Goal: Task Accomplishment & Management: Manage account settings

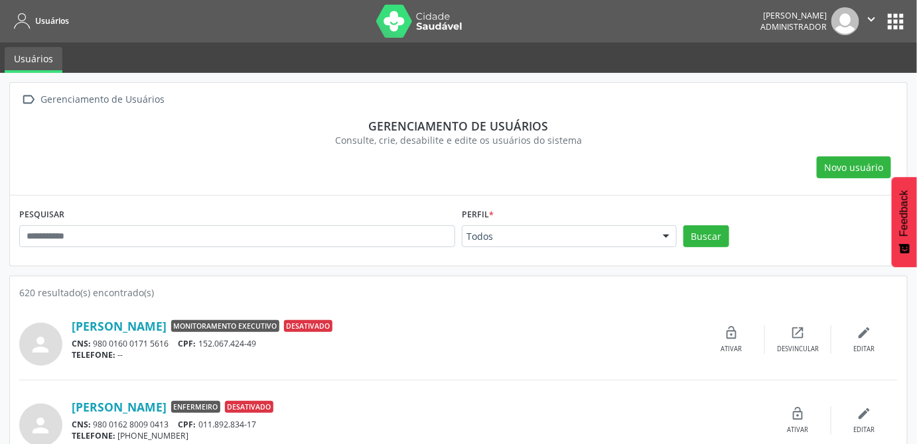
click at [892, 25] on button "apps" at bounding box center [895, 21] width 23 height 23
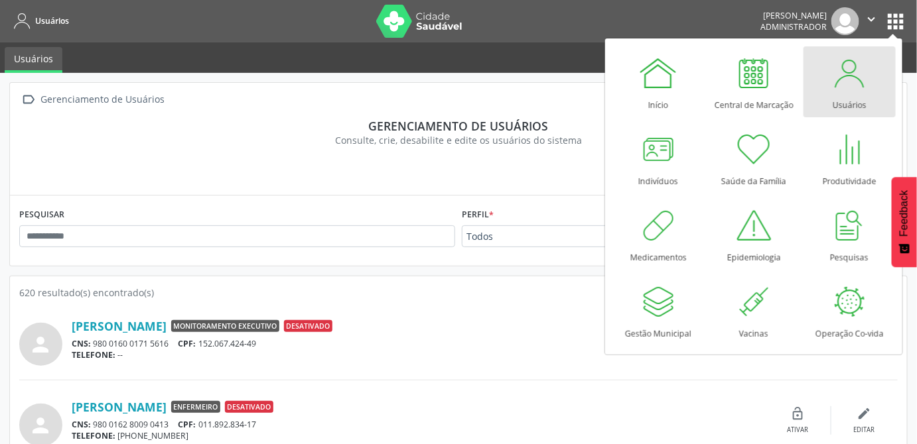
click at [852, 76] on div at bounding box center [849, 73] width 40 height 40
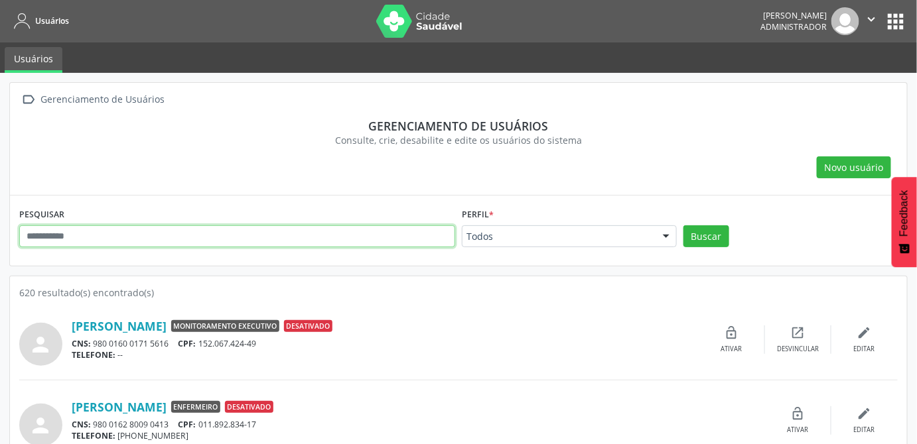
click at [141, 237] on input "text" at bounding box center [237, 237] width 436 height 23
type input "**********"
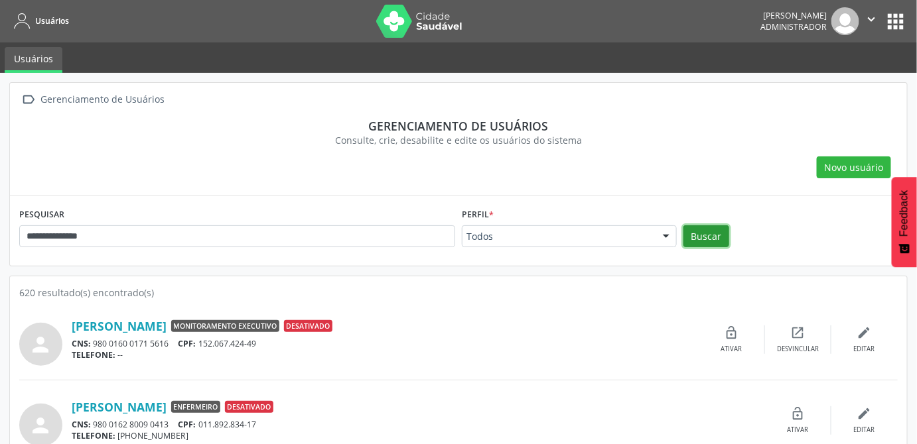
click at [697, 242] on button "Buscar" at bounding box center [706, 237] width 46 height 23
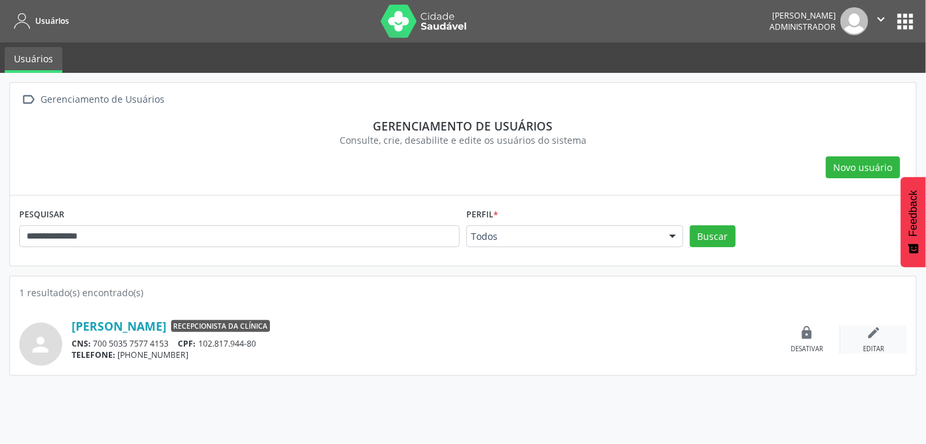
click at [874, 335] on icon "edit" at bounding box center [873, 333] width 15 height 15
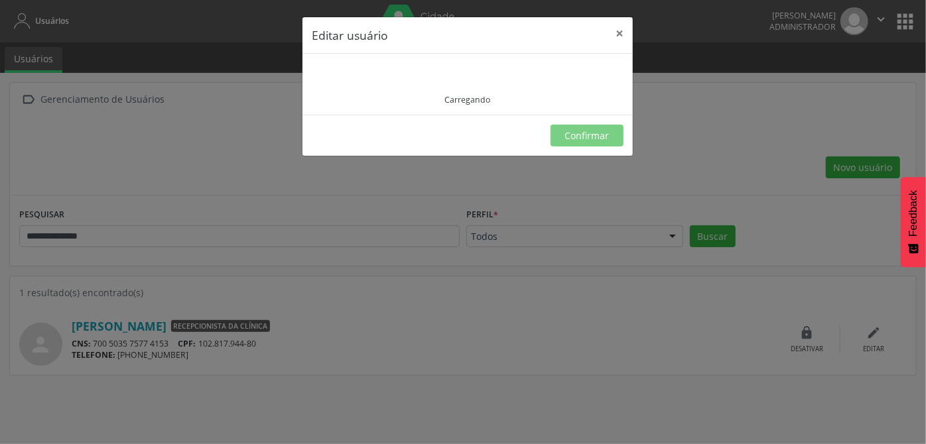
type input "**********"
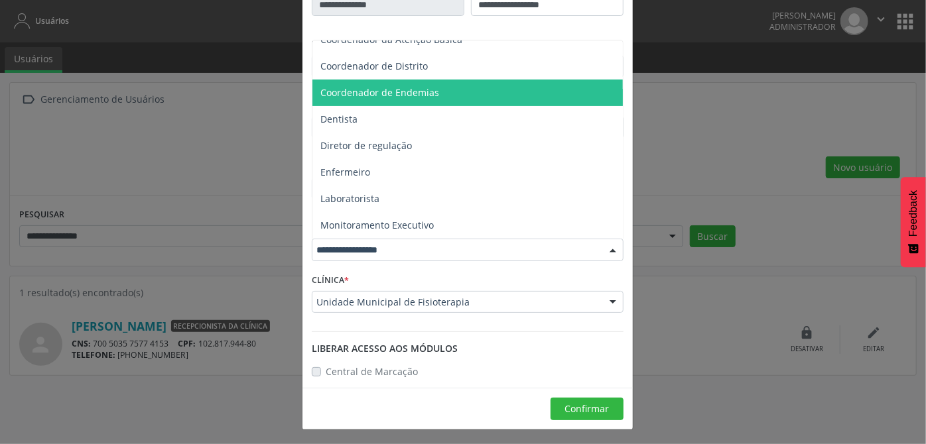
scroll to position [180, 0]
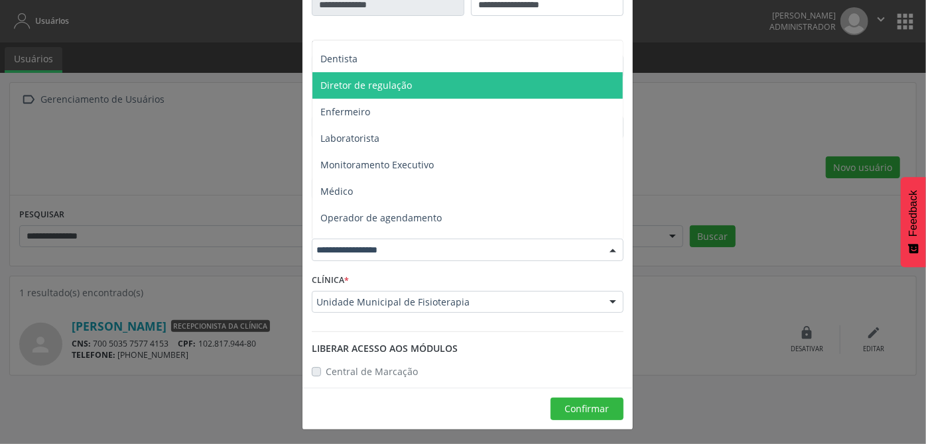
click at [361, 85] on span "Diretor de regulação" at bounding box center [366, 85] width 92 height 13
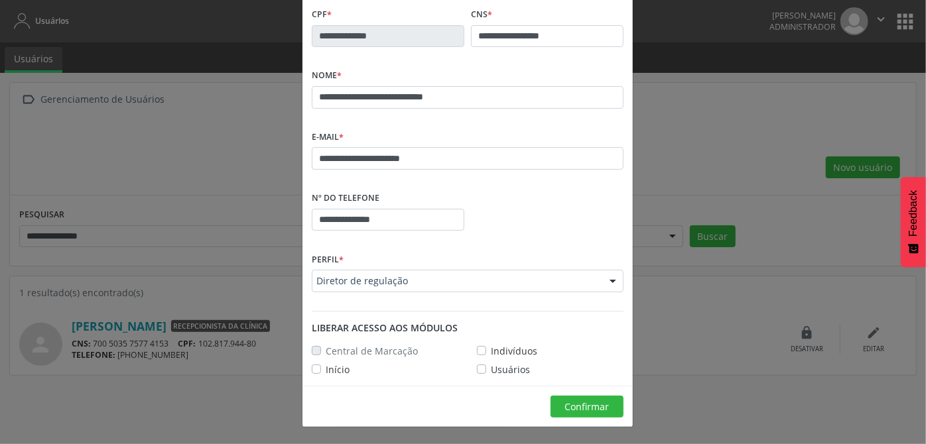
scroll to position [56, 0]
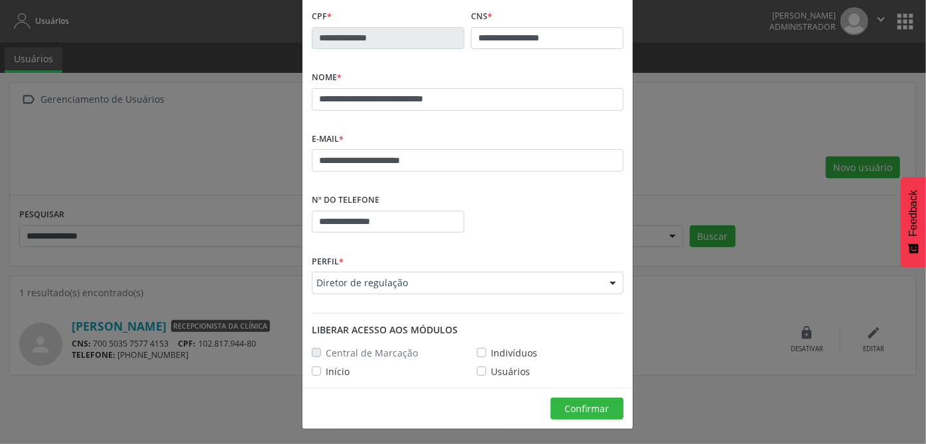
click at [336, 373] on label "Início" at bounding box center [338, 372] width 24 height 14
click at [500, 350] on label "Indivíduos" at bounding box center [514, 353] width 46 height 14
click at [495, 348] on label "Indivíduos" at bounding box center [514, 353] width 46 height 14
click at [326, 371] on label "Início" at bounding box center [338, 372] width 24 height 14
click at [592, 411] on span "Confirmar" at bounding box center [587, 409] width 44 height 13
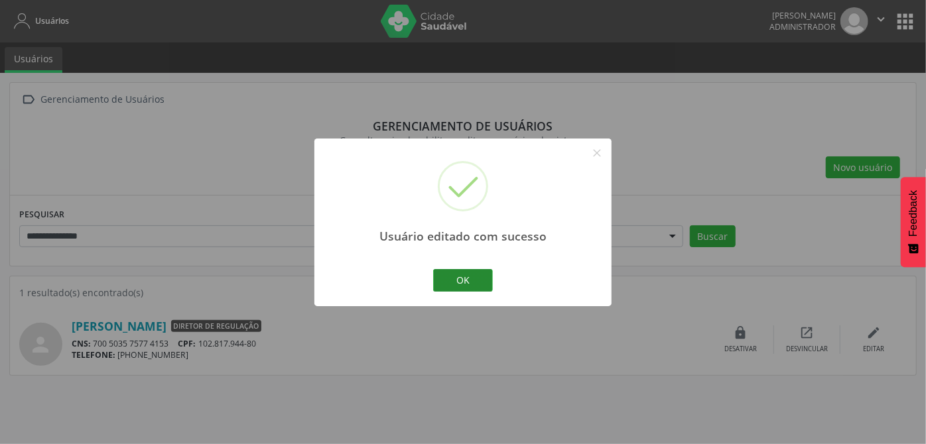
click at [457, 287] on button "OK" at bounding box center [463, 280] width 60 height 23
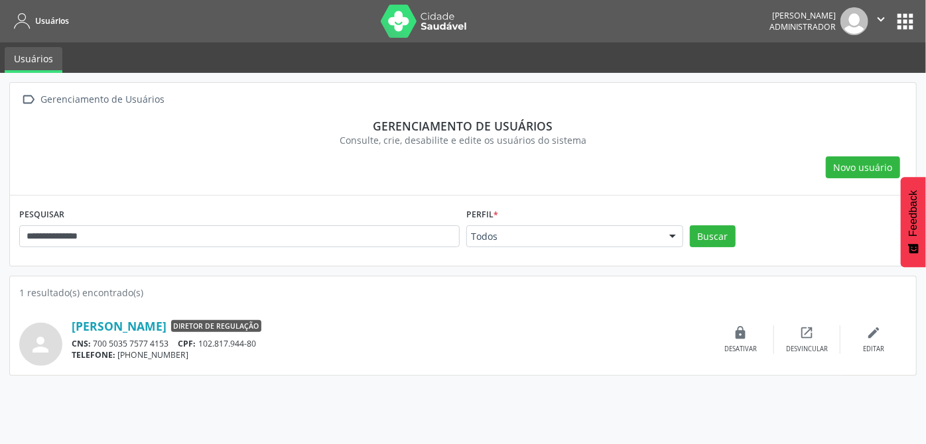
click at [903, 22] on button "apps" at bounding box center [904, 21] width 23 height 23
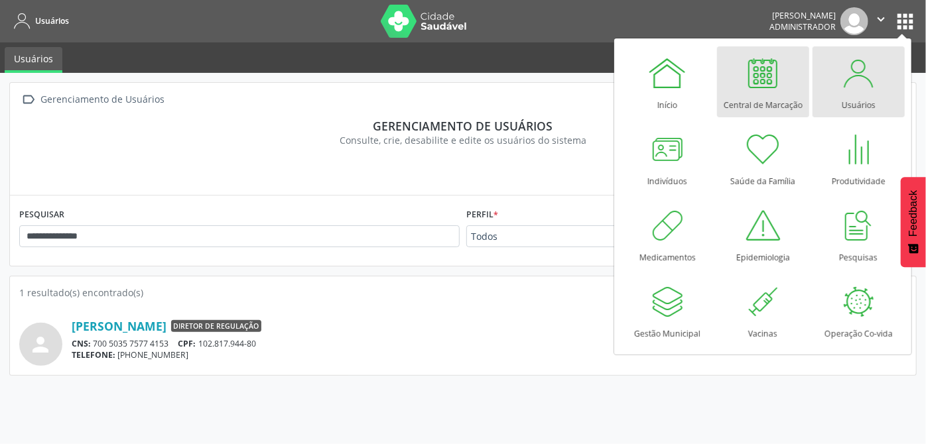
click at [757, 93] on div "Central de Marcação" at bounding box center [763, 102] width 79 height 18
